Goal: Task Accomplishment & Management: Manage account settings

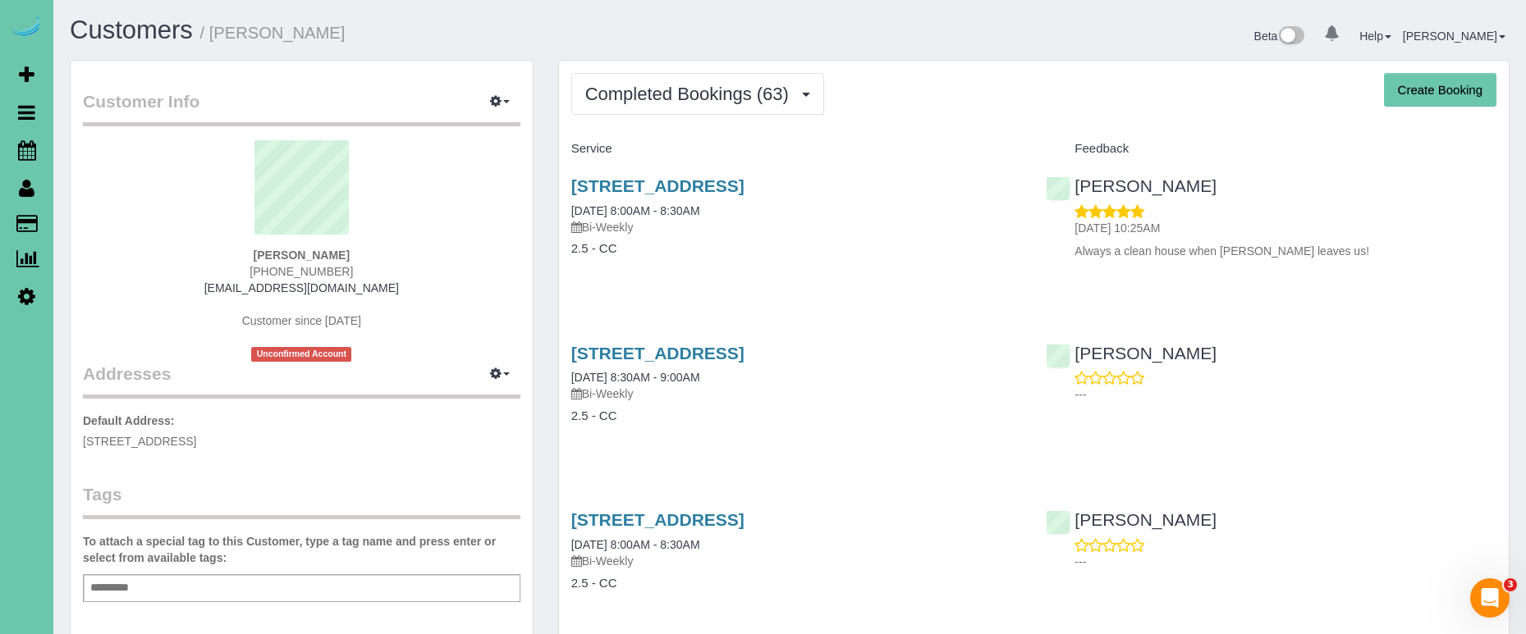
click at [471, 221] on sui-profile-pic at bounding box center [301, 193] width 413 height 107
click at [611, 98] on span "Completed Bookings (63)" at bounding box center [691, 94] width 212 height 21
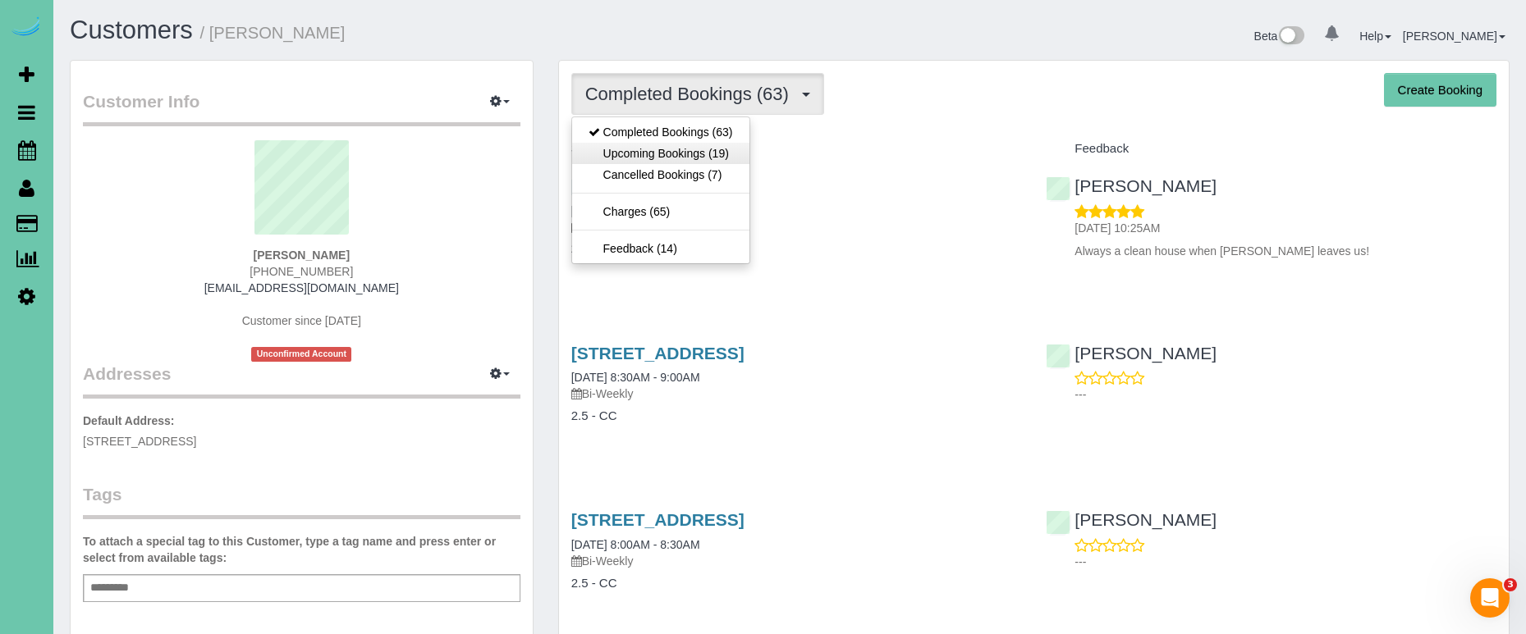
click at [614, 151] on link "Upcoming Bookings (19)" at bounding box center [660, 153] width 177 height 21
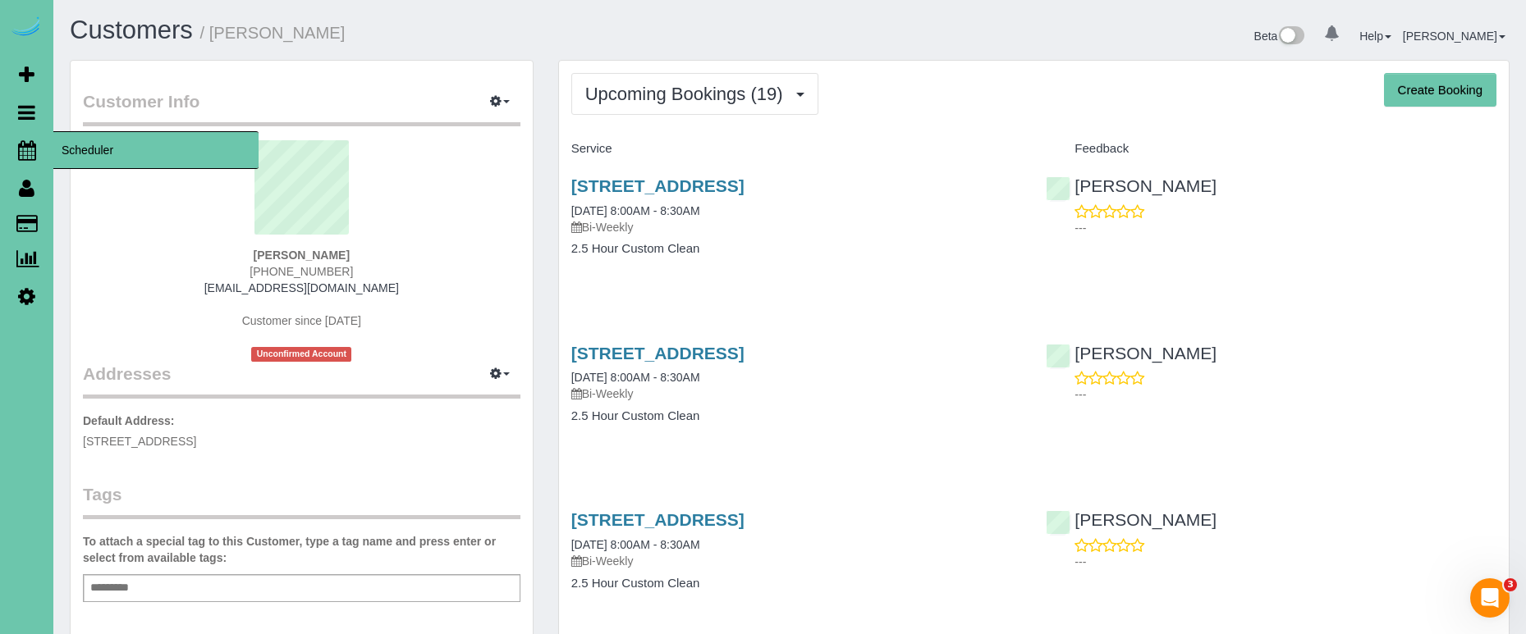
click at [24, 148] on icon at bounding box center [27, 150] width 18 height 20
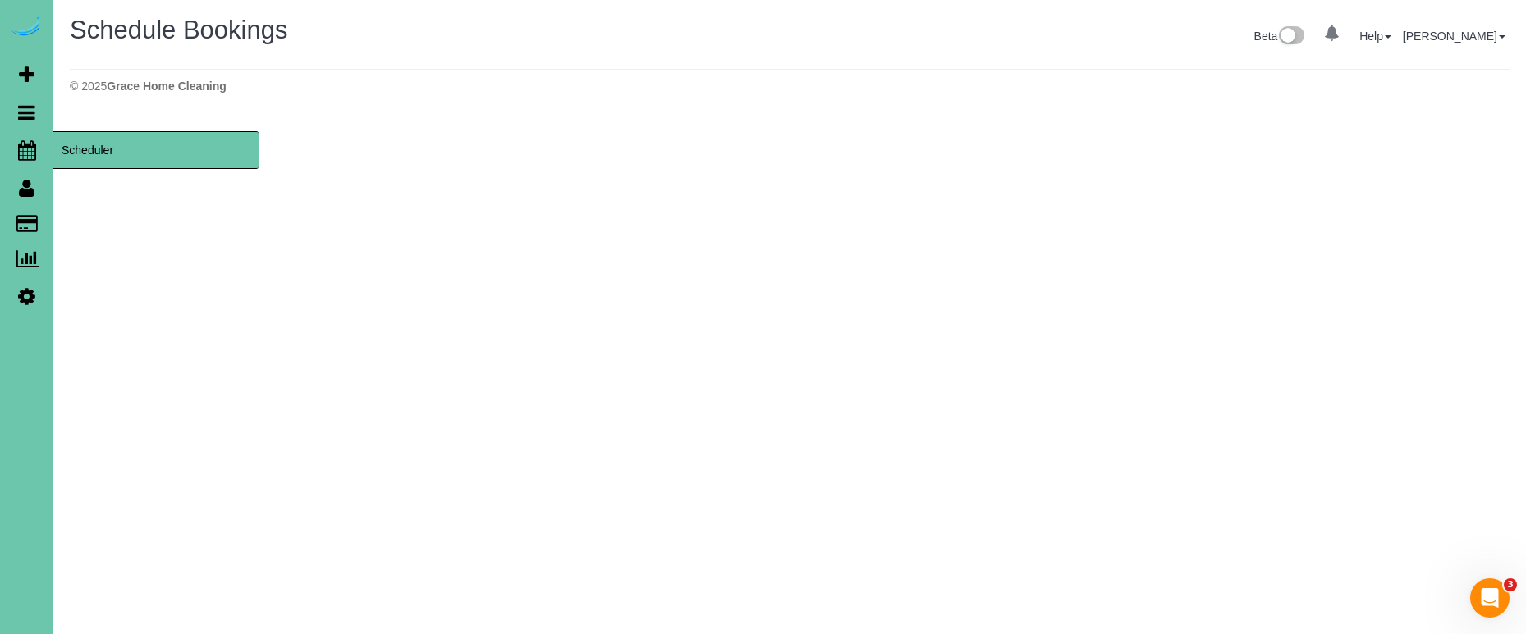
click at [24, 148] on icon at bounding box center [27, 150] width 18 height 20
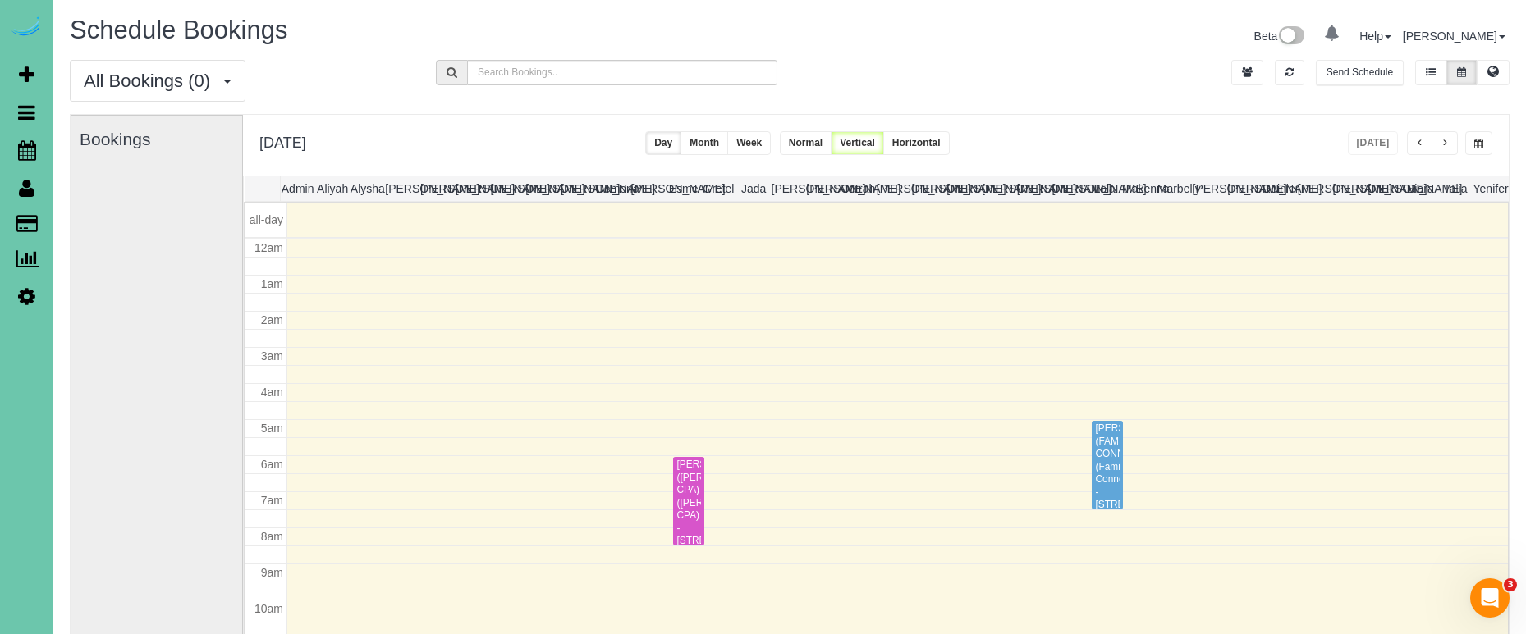
scroll to position [217, 0]
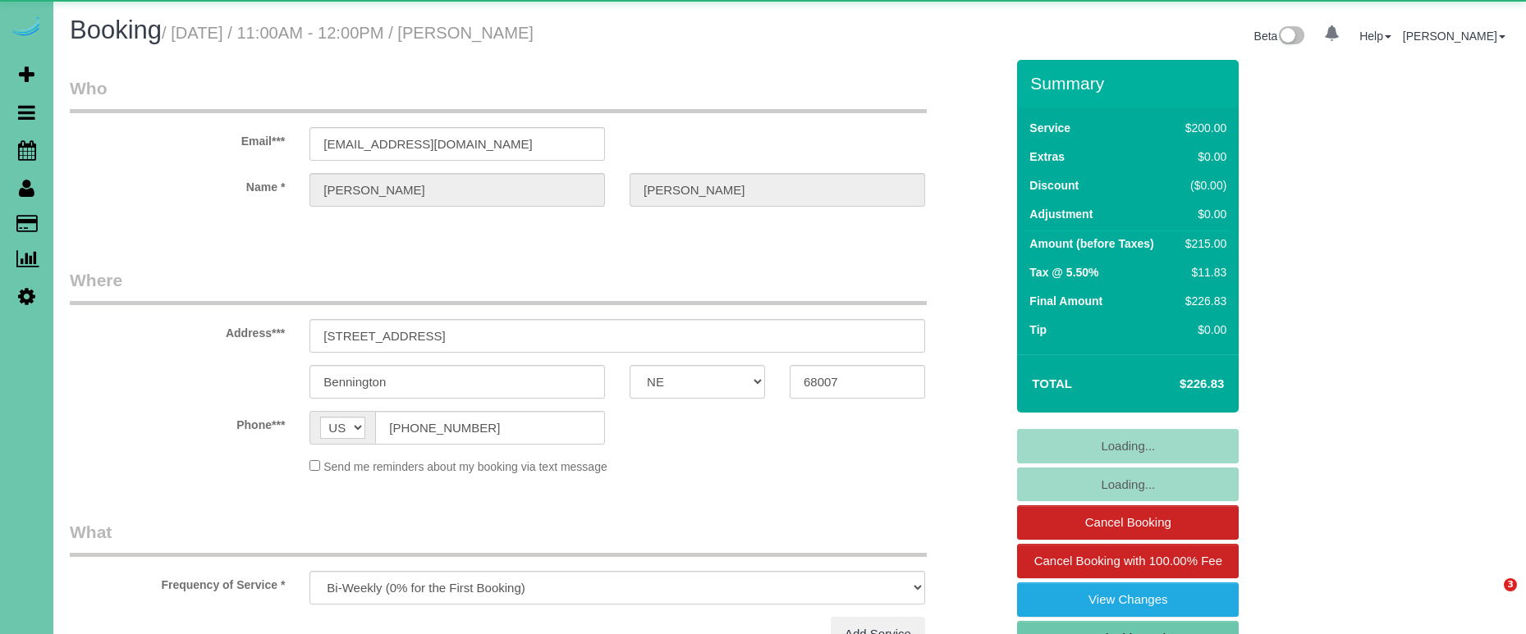
select select "NE"
select select "string:fspay-d0110cc5-2584-4e6f-a826-87772a2ee13b"
select select "object:654"
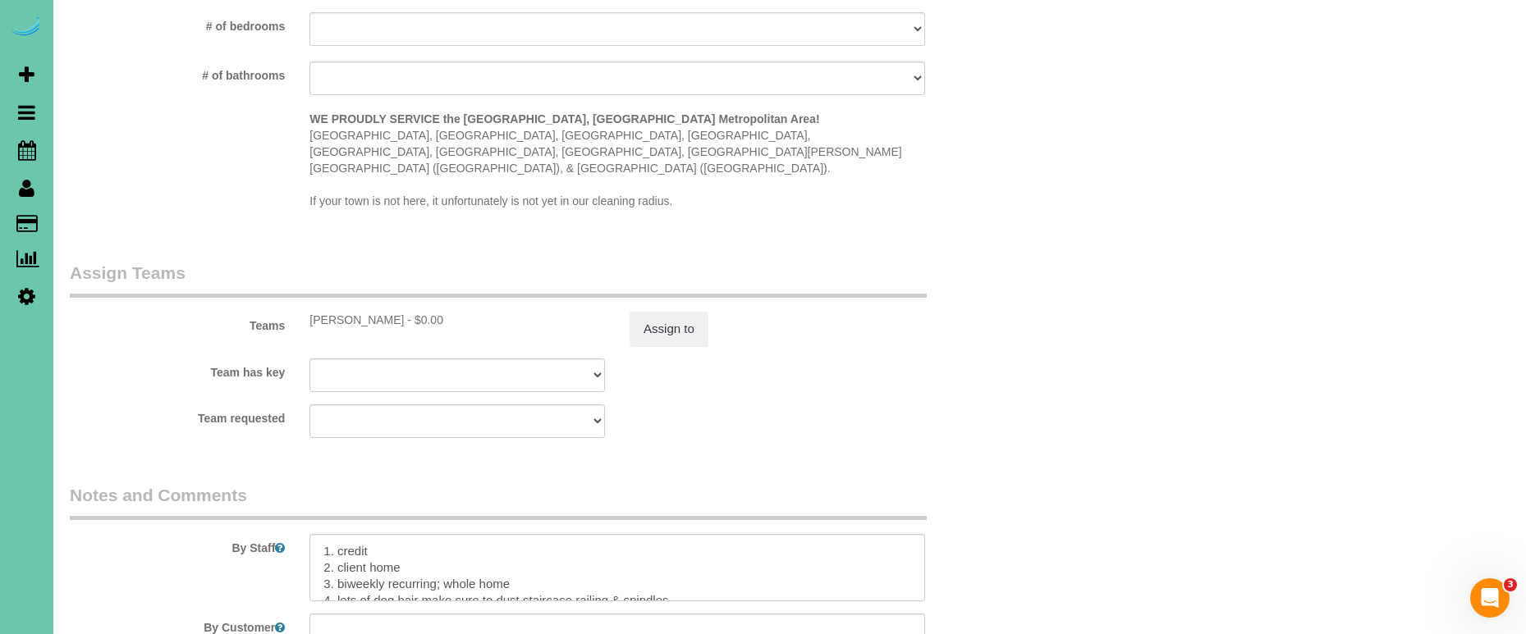
scroll to position [1576, 0]
click at [692, 309] on button "Assign to" at bounding box center [669, 326] width 79 height 34
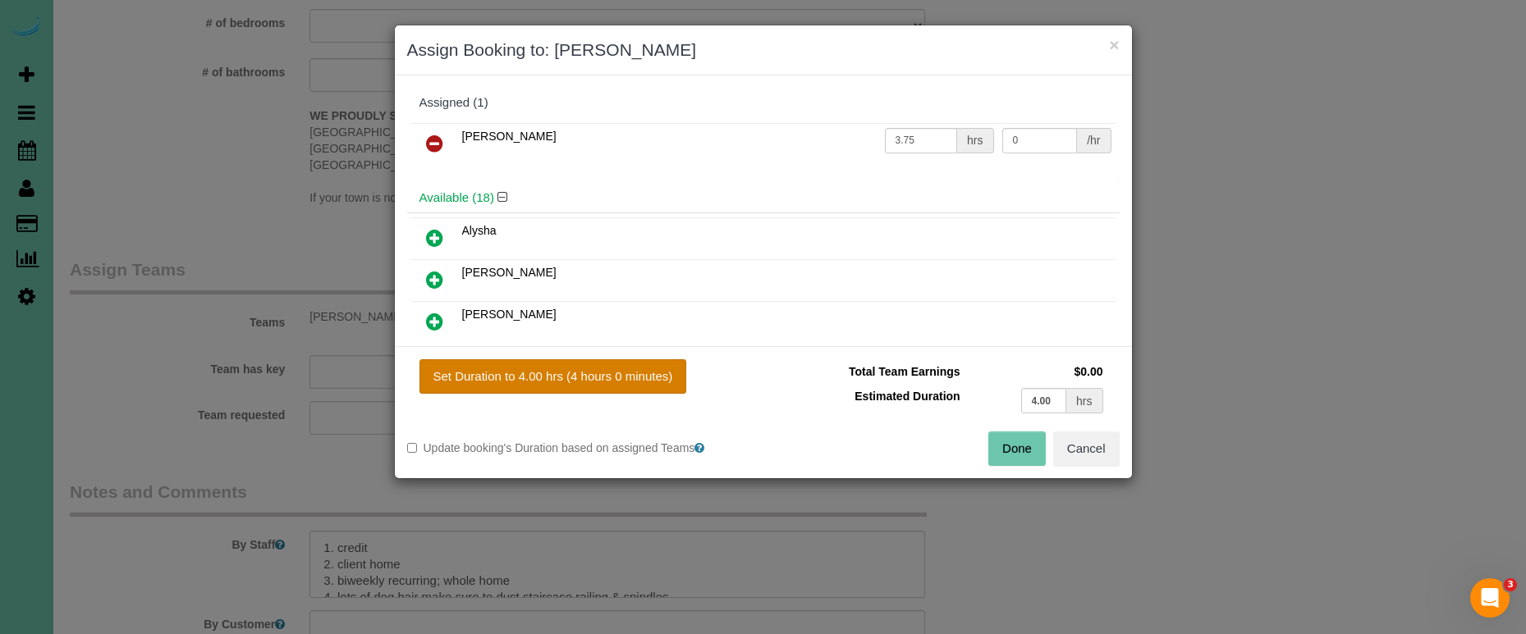
click at [616, 373] on button "Set Duration to 4.00 hrs (4 hours 0 minutes)" at bounding box center [553, 376] width 268 height 34
type input "4.00"
click at [999, 449] on button "Done" at bounding box center [1016, 449] width 57 height 34
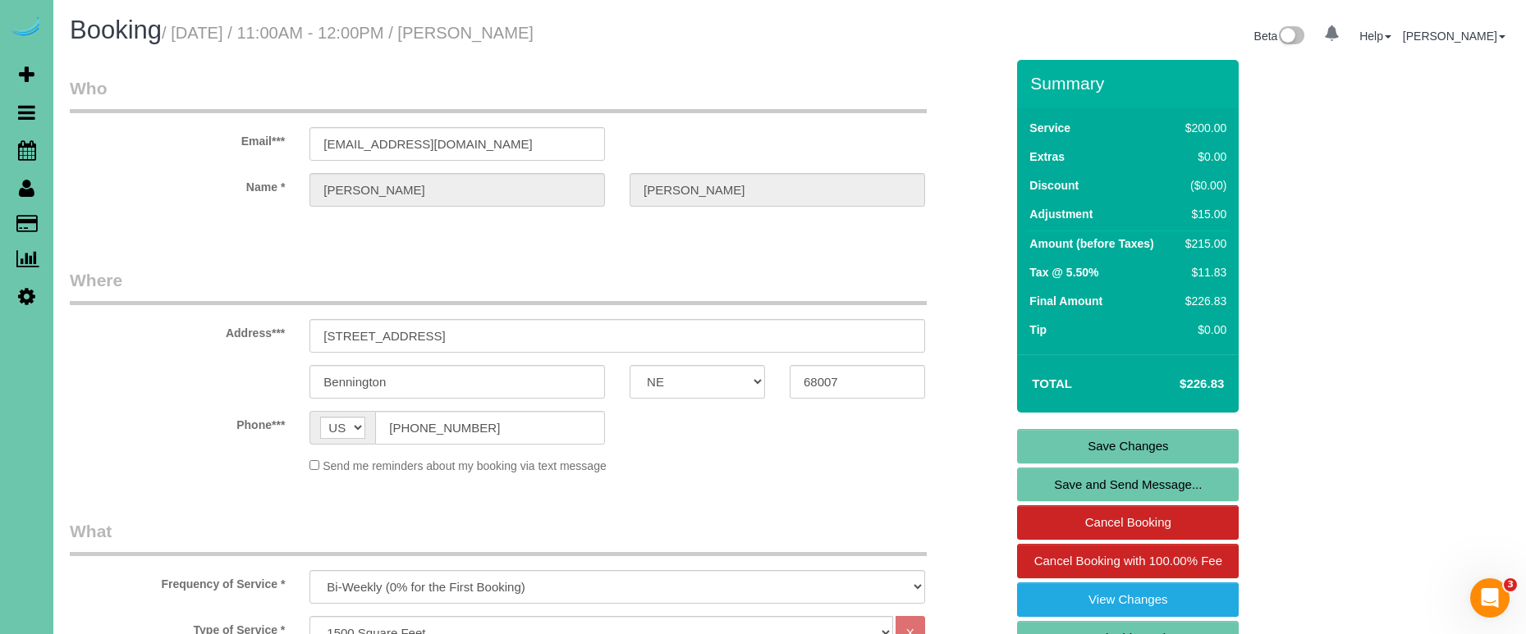
scroll to position [0, 0]
click at [1029, 442] on link "Save Changes" at bounding box center [1128, 446] width 222 height 34
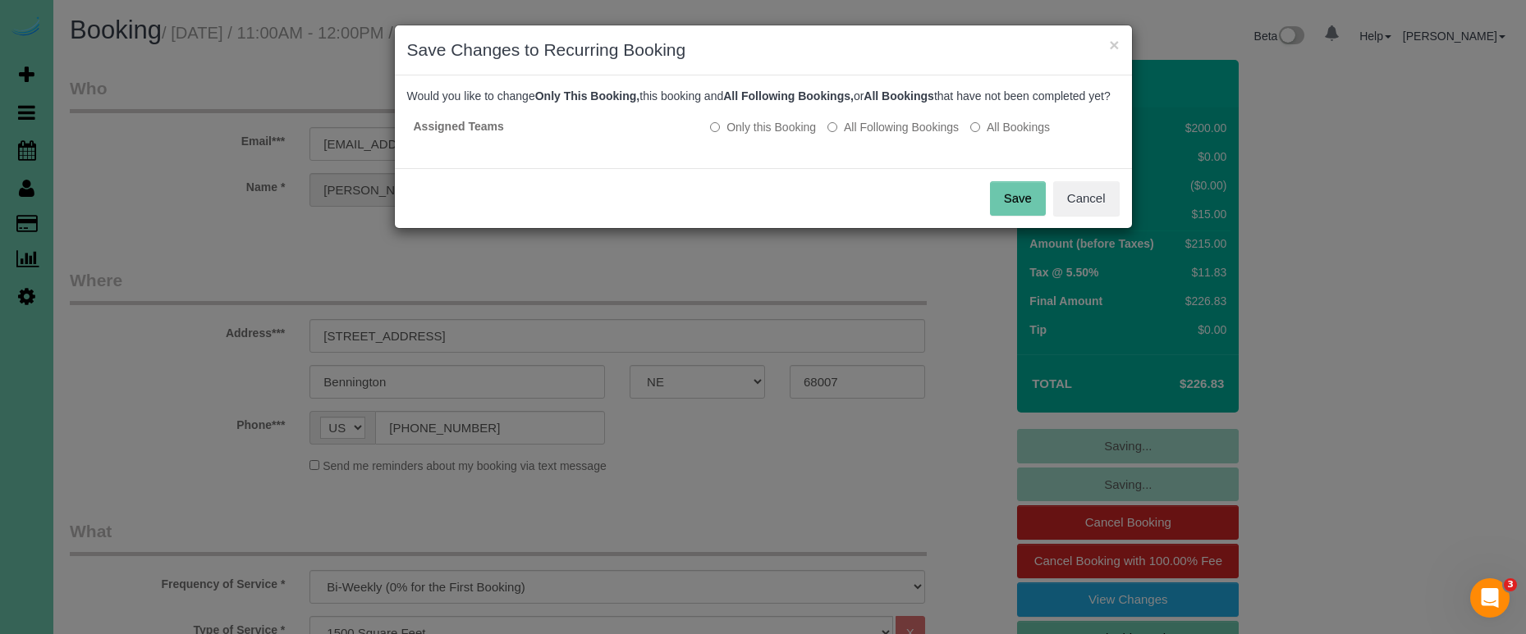
drag, startPoint x: 868, startPoint y: 140, endPoint x: 932, endPoint y: 159, distance: 67.5
click at [868, 135] on label "All Following Bookings" at bounding box center [892, 127] width 131 height 16
drag, startPoint x: 1010, startPoint y: 212, endPoint x: 941, endPoint y: 205, distance: 70.1
click at [1010, 212] on button "Save" at bounding box center [1018, 198] width 56 height 34
